Goal: Task Accomplishment & Management: Complete application form

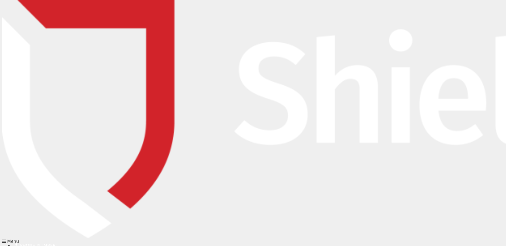
type input "jaison.sebastian@oraclegroup.com.au"
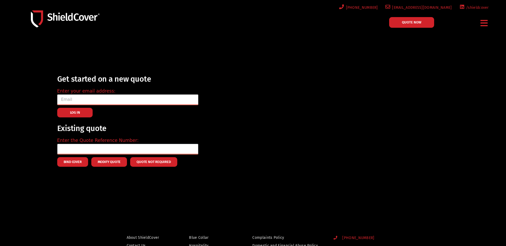
click at [80, 100] on input "email" at bounding box center [127, 99] width 141 height 11
paste input "[PERSON_NAME][EMAIL_ADDRESS][DOMAIN_NAME]"
type input "[PERSON_NAME][EMAIL_ADDRESS][DOMAIN_NAME]"
click at [72, 112] on span "LOG IN" at bounding box center [75, 112] width 10 height 1
